Goal: Use online tool/utility: Utilize a website feature to perform a specific function

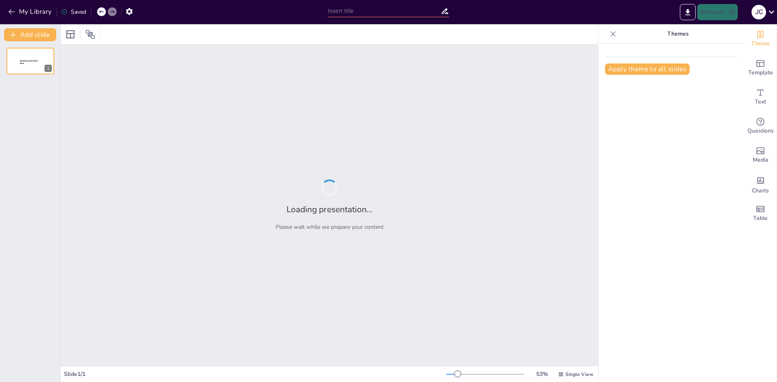
type input "Imported PPT para Competidores 2023-Expedición Quebradas del Norte.pptx"
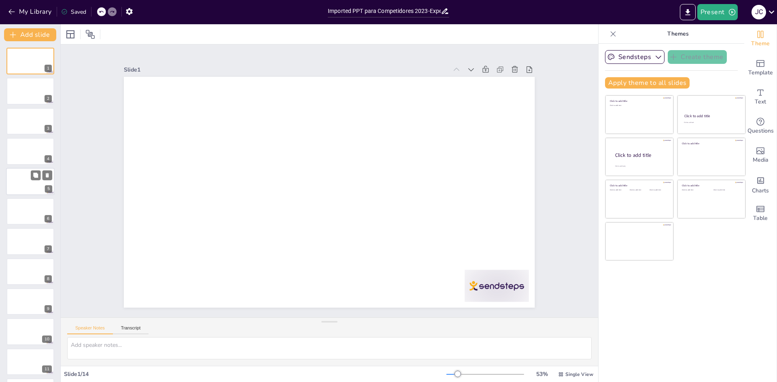
click at [23, 178] on div at bounding box center [30, 182] width 49 height 28
click at [36, 136] on div "1 2 3 4 5 6 7 8 9 10 11 12 13 14" at bounding box center [30, 257] width 60 height 418
click at [35, 129] on div at bounding box center [30, 122] width 49 height 28
click at [28, 63] on div at bounding box center [30, 61] width 49 height 28
click at [656, 58] on icon "button" at bounding box center [659, 57] width 6 height 3
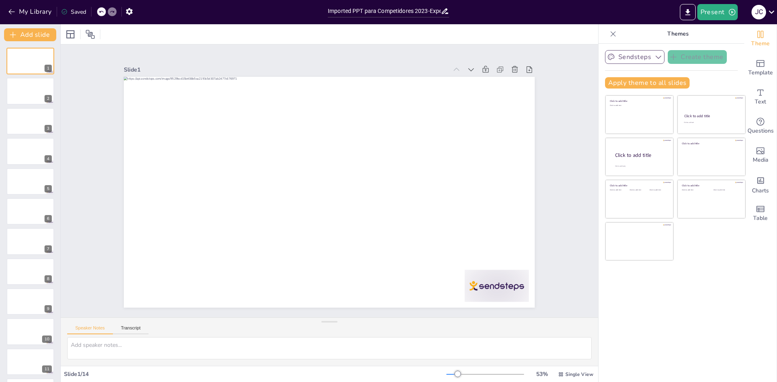
click at [663, 331] on div "Sendsteps Create theme Apply theme to all slides Click to add title Click to ad…" at bounding box center [672, 213] width 146 height 339
click at [72, 38] on icon at bounding box center [70, 34] width 8 height 8
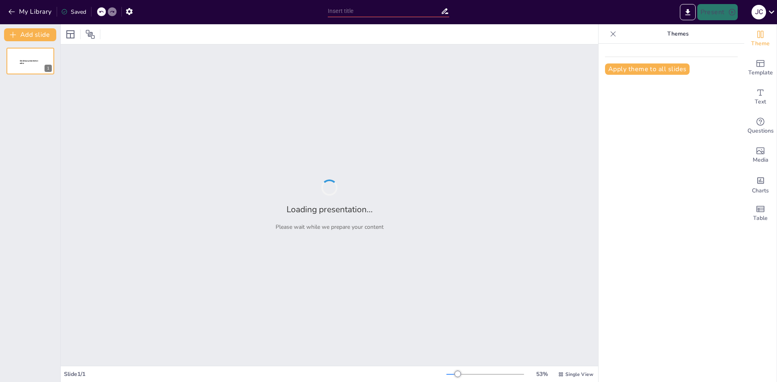
type input "Imported PPT para Competidores 2023-Expedición Quebradas del Norte.pptx"
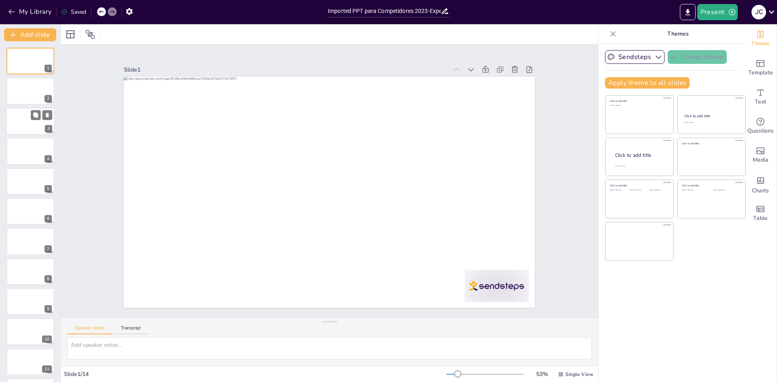
click at [38, 130] on div at bounding box center [30, 122] width 49 height 28
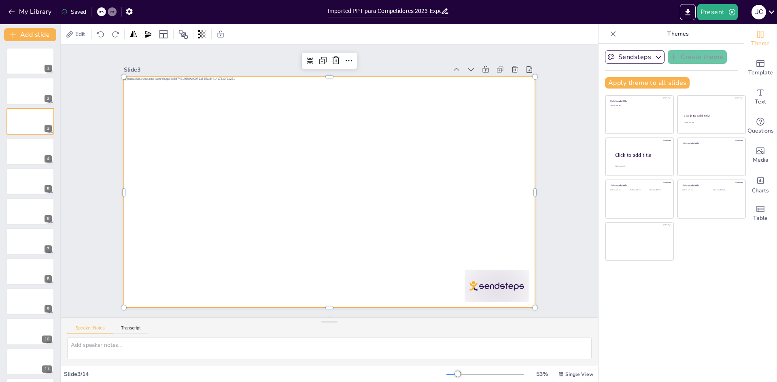
click at [142, 154] on div at bounding box center [320, 188] width 429 height 468
click at [137, 155] on div at bounding box center [324, 191] width 472 height 406
click at [138, 156] on div at bounding box center [319, 185] width 378 height 469
click at [162, 142] on div at bounding box center [326, 192] width 462 height 347
click at [162, 142] on div at bounding box center [323, 190] width 468 height 429
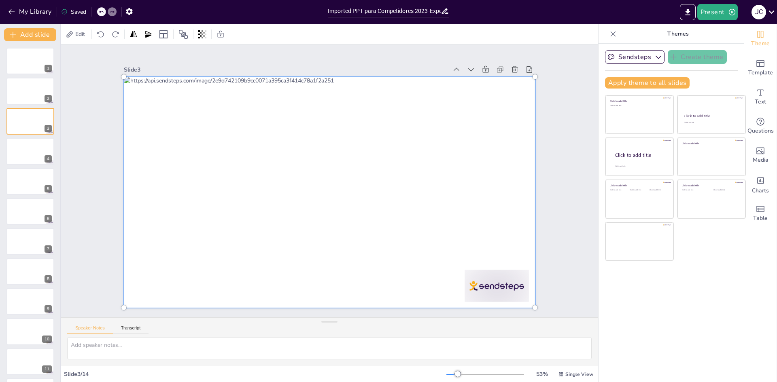
click at [162, 142] on div at bounding box center [339, 175] width 419 height 484
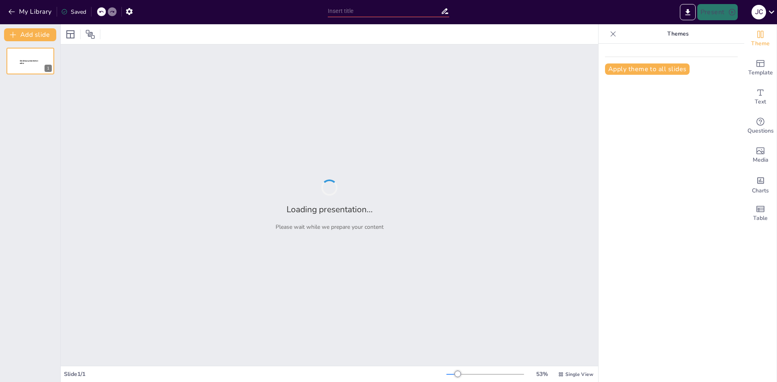
type input "Expedición Azimut Extremo [GEOGRAPHIC_DATA] 2025"
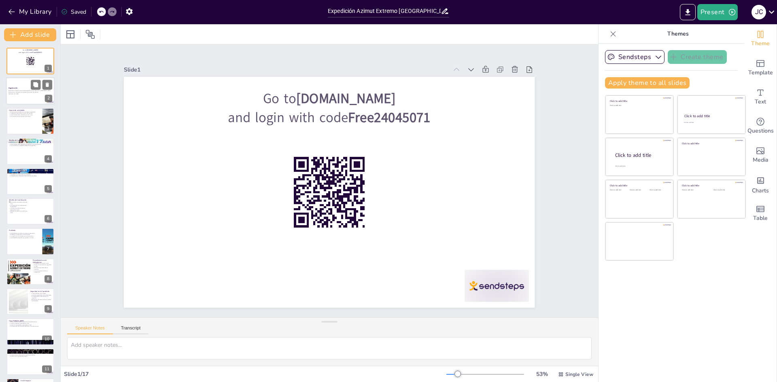
click at [17, 90] on div "Presentación sobre la emocionante expedición Azimut Extremo en Uruguay, destaca…" at bounding box center [30, 93] width 44 height 6
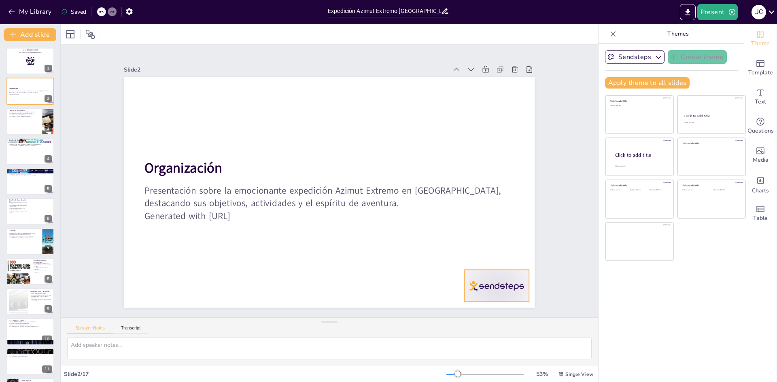
click at [473, 284] on div at bounding box center [497, 286] width 64 height 32
click at [39, 67] on div at bounding box center [30, 61] width 49 height 28
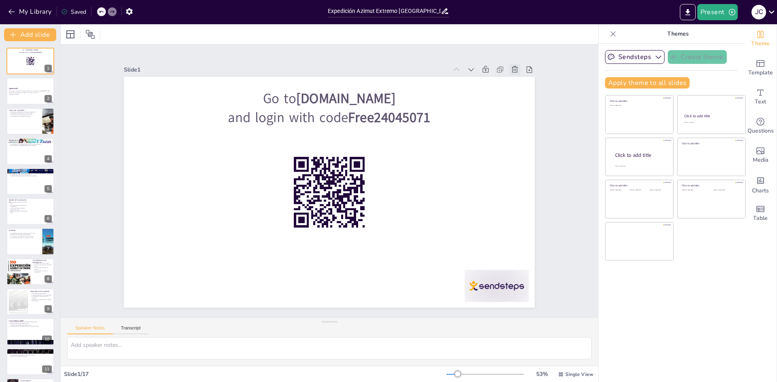
click at [522, 86] on icon at bounding box center [525, 89] width 7 height 7
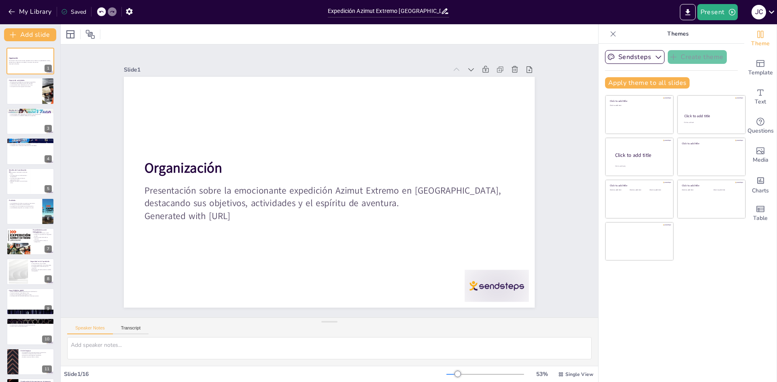
click at [103, 13] on icon at bounding box center [101, 11] width 5 height 5
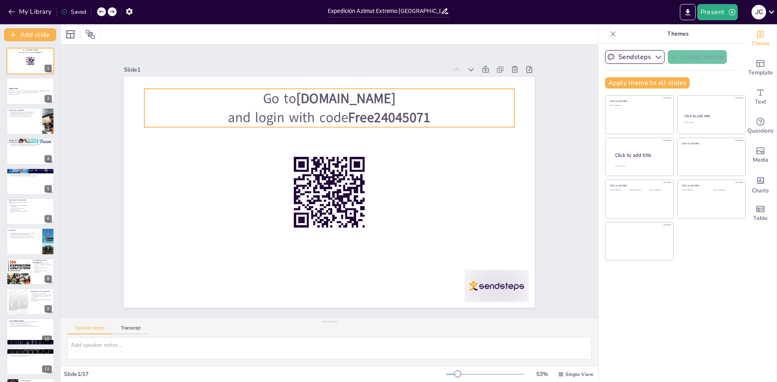
click at [268, 109] on p "and login with code Free24045071" at bounding box center [329, 117] width 370 height 19
click at [265, 127] on div at bounding box center [329, 130] width 370 height 6
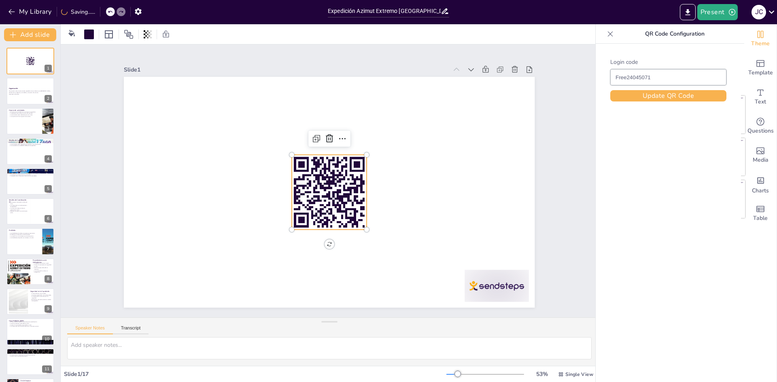
click at [314, 163] on rect at bounding box center [328, 192] width 82 height 82
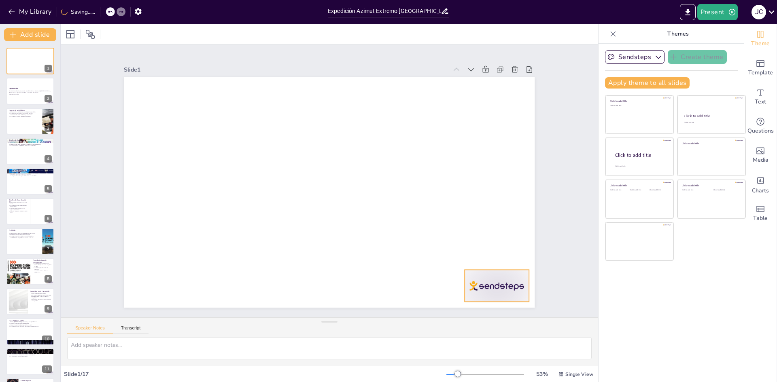
click at [475, 277] on div at bounding box center [497, 286] width 64 height 32
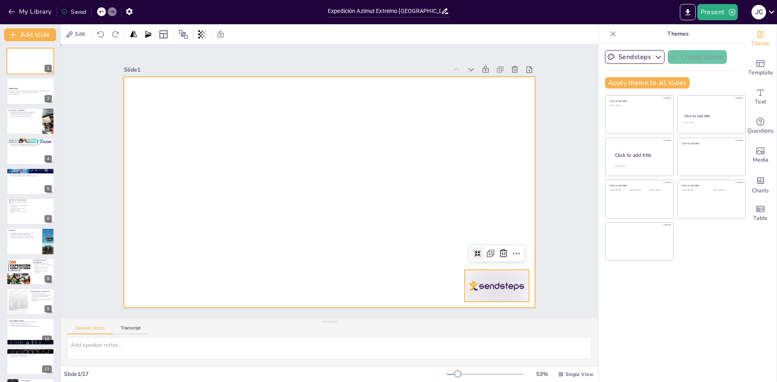
click at [348, 183] on div at bounding box center [329, 192] width 411 height 231
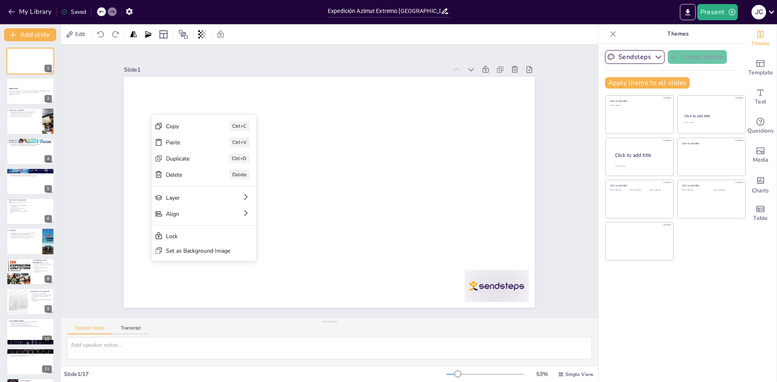
click at [94, 126] on div "Slide 1 Slide 2 Organización Presentación sobre la emocionante expedición Azimu…" at bounding box center [329, 181] width 595 height 537
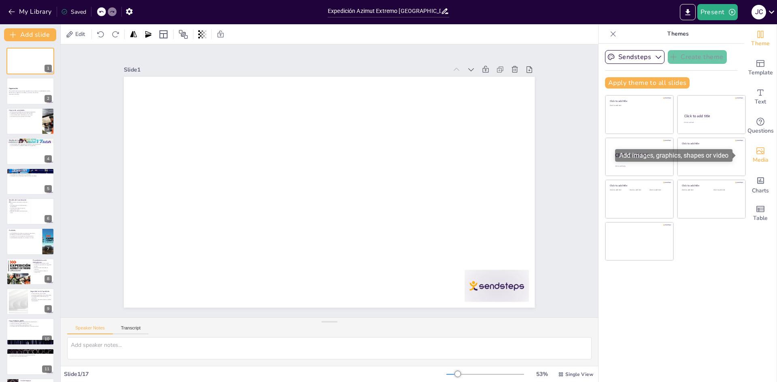
click at [756, 158] on span "Media" at bounding box center [761, 160] width 16 height 9
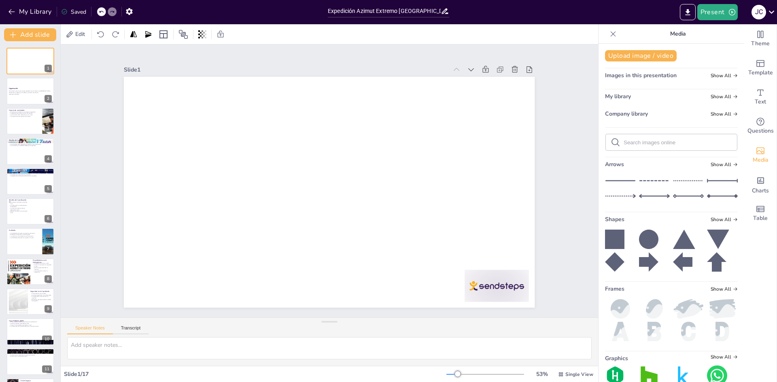
click at [618, 94] on span "My library" at bounding box center [618, 97] width 26 height 8
click at [712, 97] on span "Show All" at bounding box center [724, 97] width 27 height 6
